Goal: Use online tool/utility: Utilize a website feature to perform a specific function

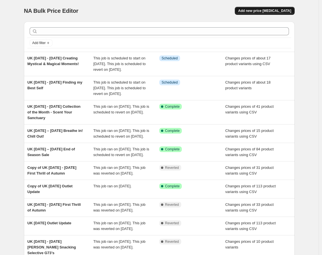
click at [265, 7] on button "Add new price [MEDICAL_DATA]" at bounding box center [265, 11] width 60 height 8
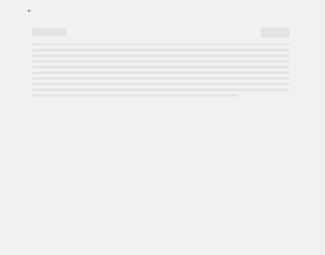
select select "percentage"
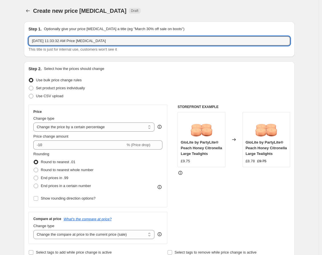
drag, startPoint x: 110, startPoint y: 42, endPoint x: 21, endPoint y: 39, distance: 88.3
type input "UK"
click at [32, 96] on span at bounding box center [31, 96] width 5 height 5
click at [29, 94] on input "Use CSV upload" at bounding box center [29, 94] width 0 height 0
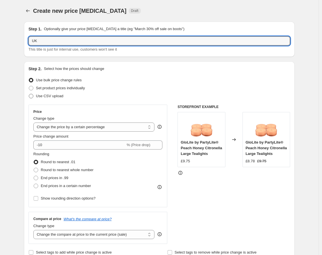
radio input "true"
